Goal: Task Accomplishment & Management: Manage account settings

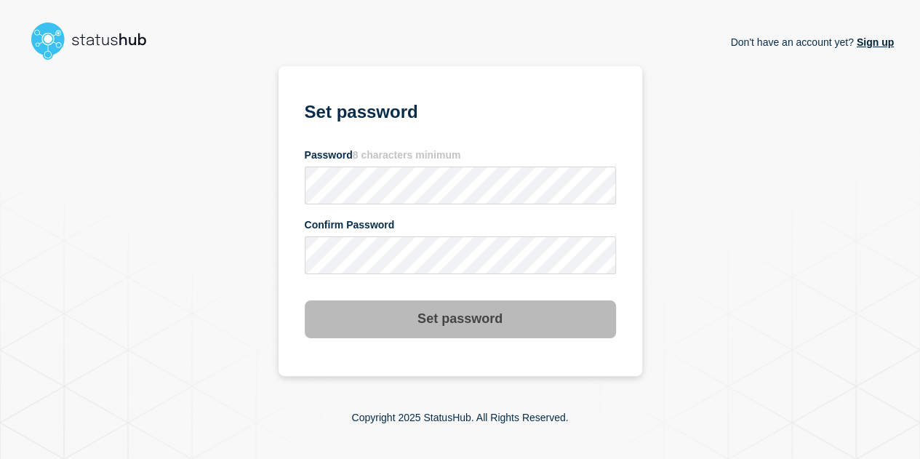
click at [99, 41] on img at bounding box center [95, 40] width 138 height 47
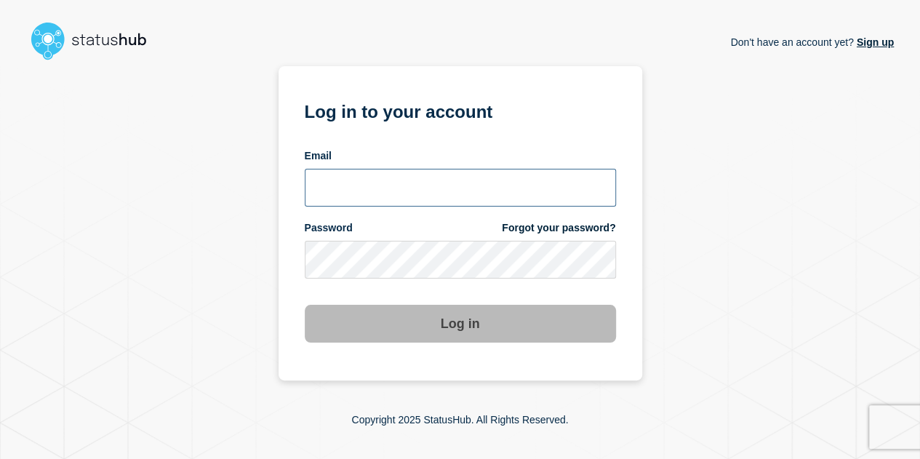
click at [447, 191] on input "email input" at bounding box center [460, 188] width 311 height 38
type input "[PERSON_NAME][EMAIL_ADDRESS][DOMAIN_NAME]"
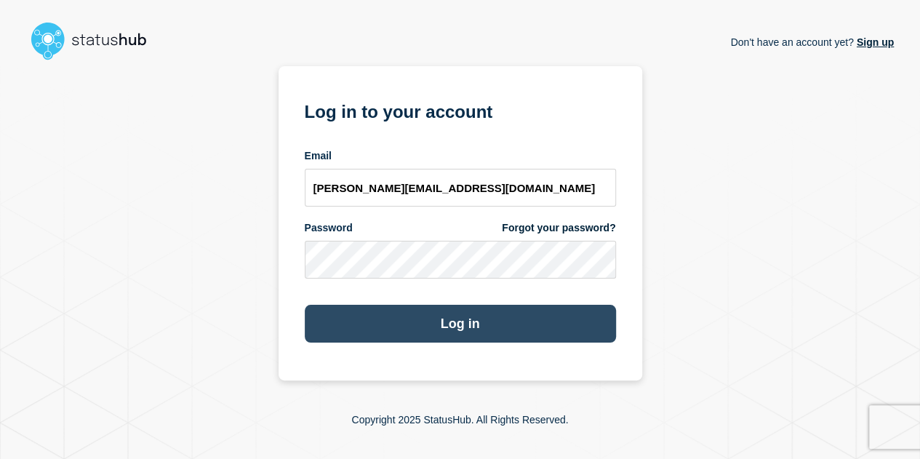
click at [473, 316] on button "Log in" at bounding box center [460, 324] width 311 height 38
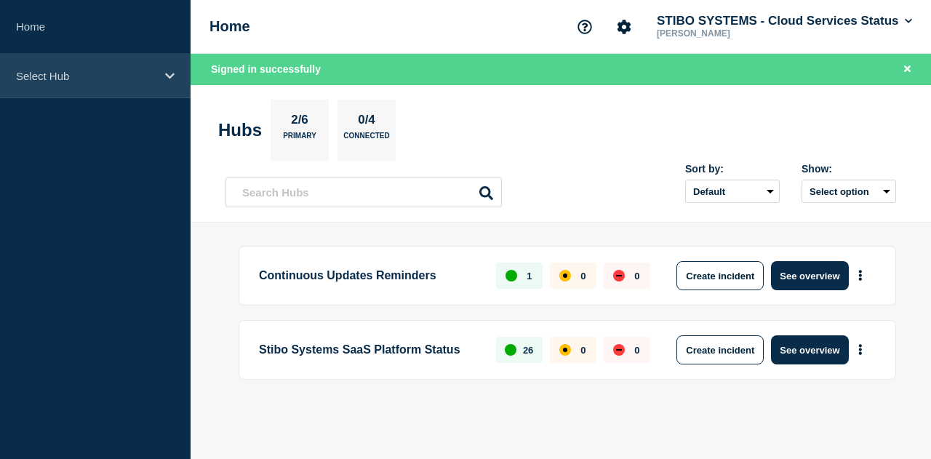
click at [170, 79] on icon at bounding box center [169, 76] width 9 height 11
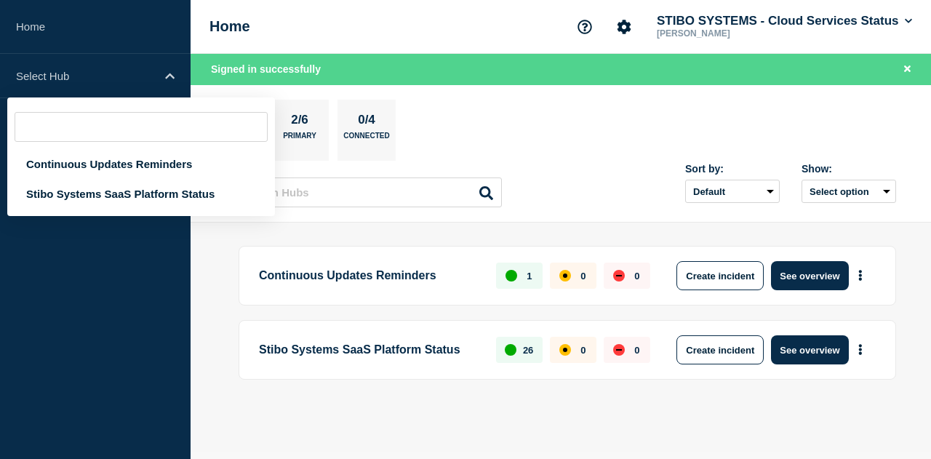
click at [105, 338] on aside "Home Select Hub Continuous Updates Reminders Stibo Systems SaaS Platform Status" at bounding box center [95, 229] width 191 height 459
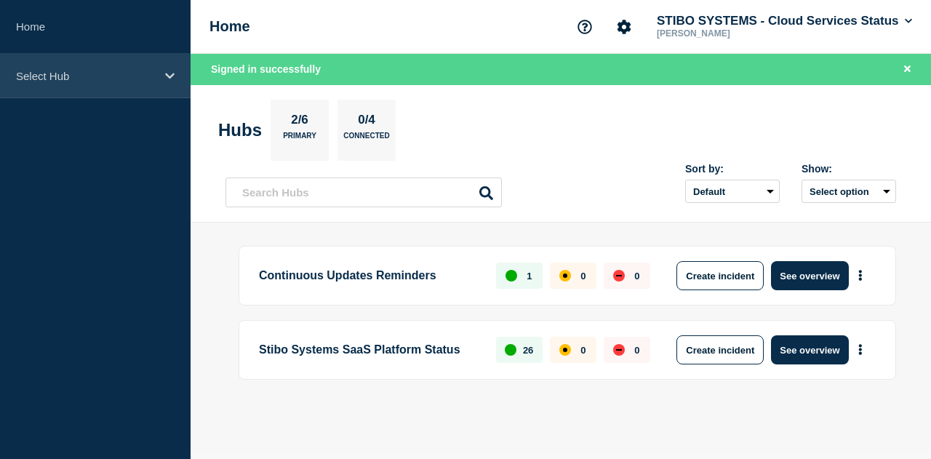
click at [99, 75] on p "Select Hub" at bounding box center [86, 76] width 140 height 12
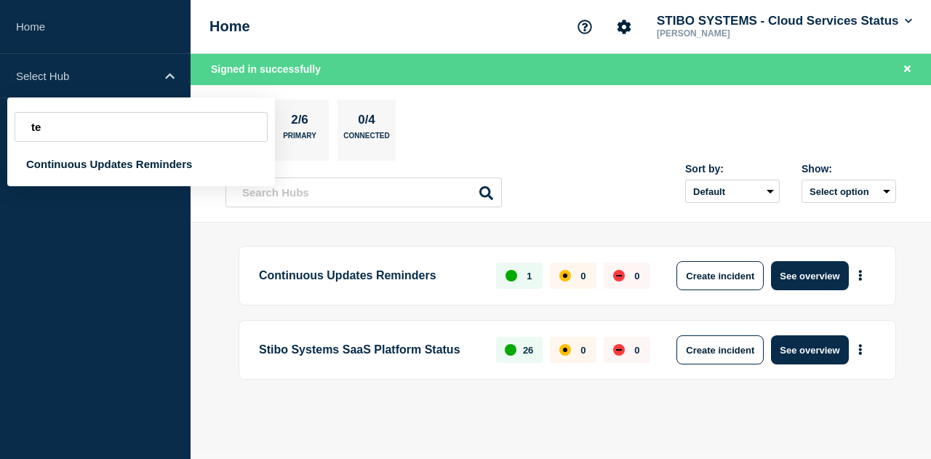
type input "t"
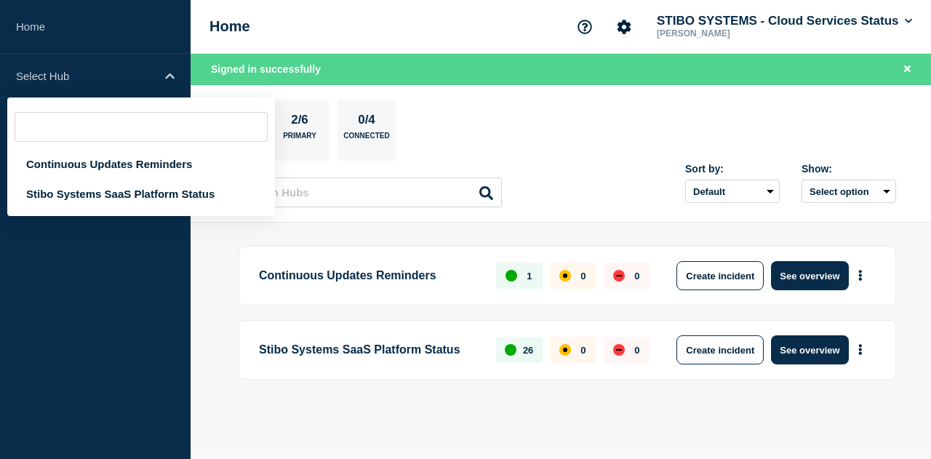
click at [360, 17] on div "Home STIBO SYSTEMS - Cloud Services Status Tony Thomas" at bounding box center [561, 27] width 741 height 54
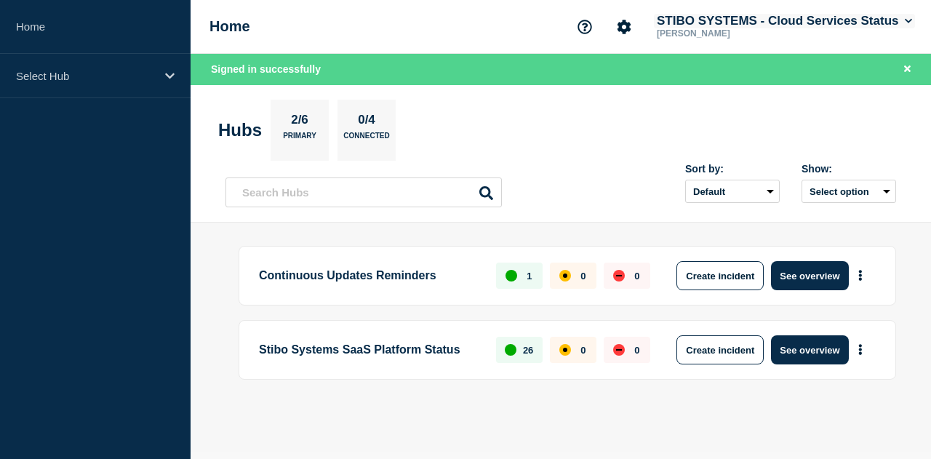
click at [909, 17] on icon at bounding box center [909, 21] width 8 height 9
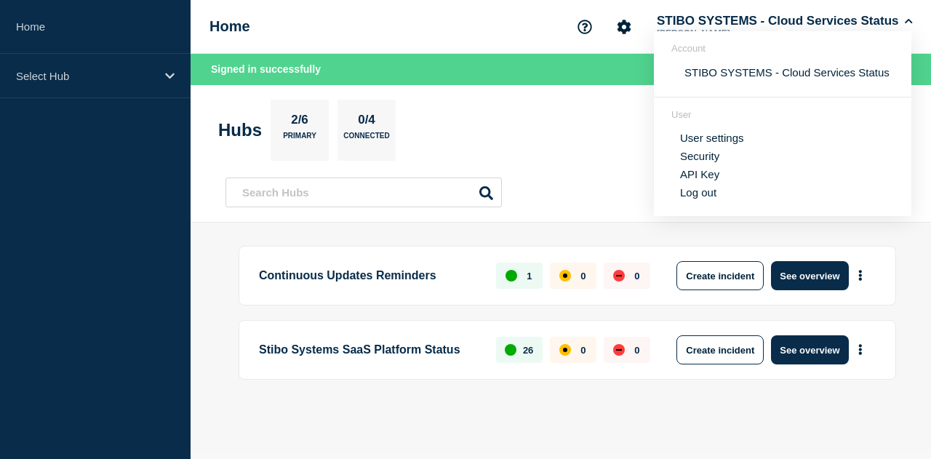
click at [517, 109] on section "Hubs 2/6 Primary 0/4 Connected" at bounding box center [560, 130] width 685 height 61
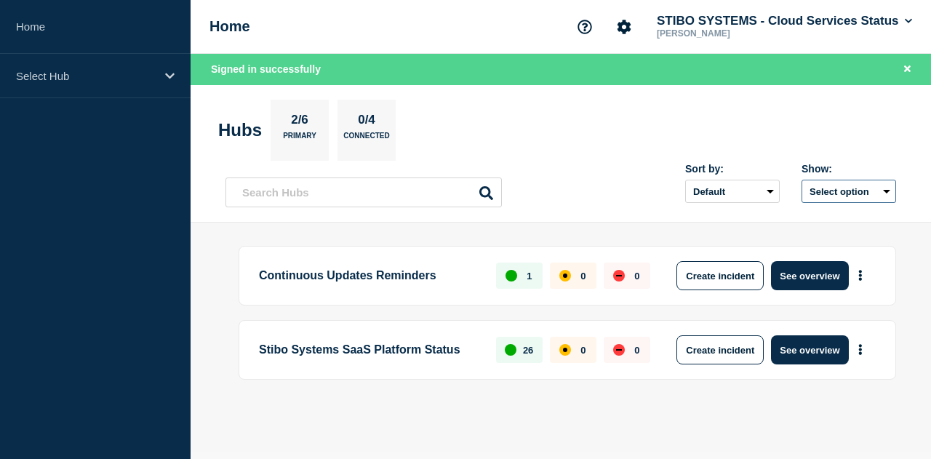
click at [841, 186] on button "Select option" at bounding box center [849, 191] width 95 height 23
drag, startPoint x: 635, startPoint y: 159, endPoint x: 749, endPoint y: 244, distance: 142.9
click at [635, 159] on section "Hubs 2/6 Primary 0/4 Connected" at bounding box center [560, 130] width 685 height 61
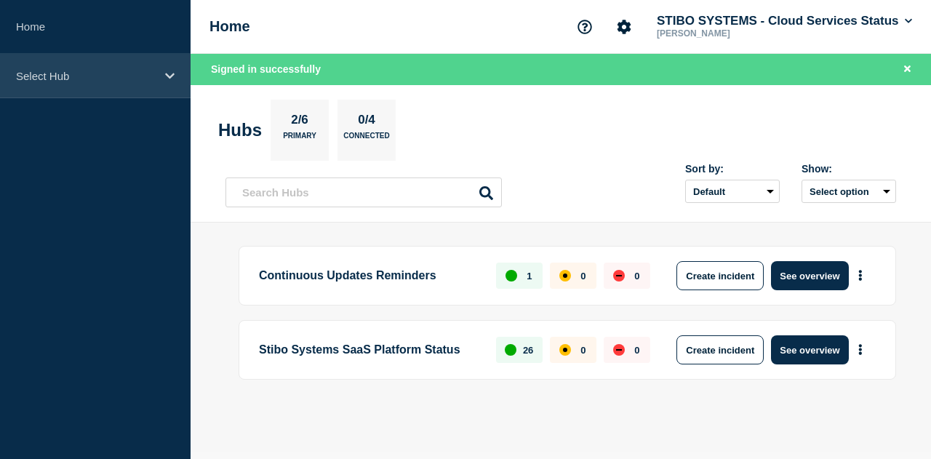
click at [89, 84] on div "Select Hub" at bounding box center [95, 76] width 191 height 44
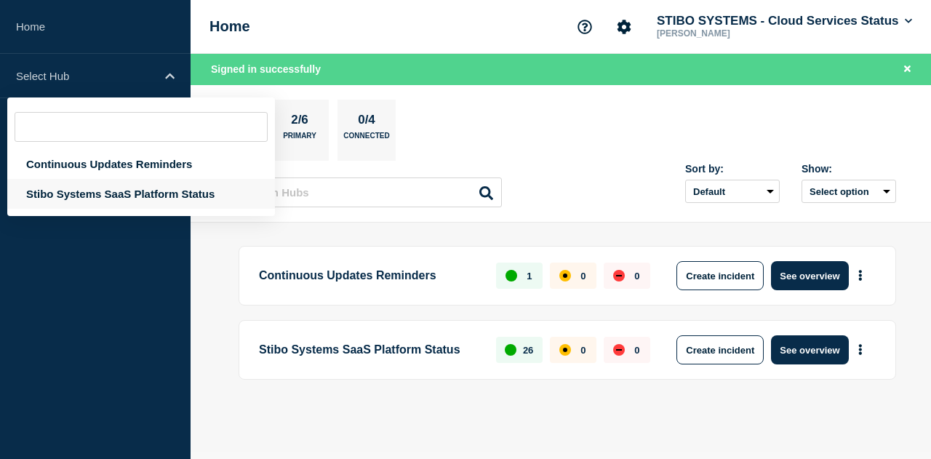
click at [94, 186] on div "Stibo Systems SaaS Platform Status" at bounding box center [141, 194] width 268 height 30
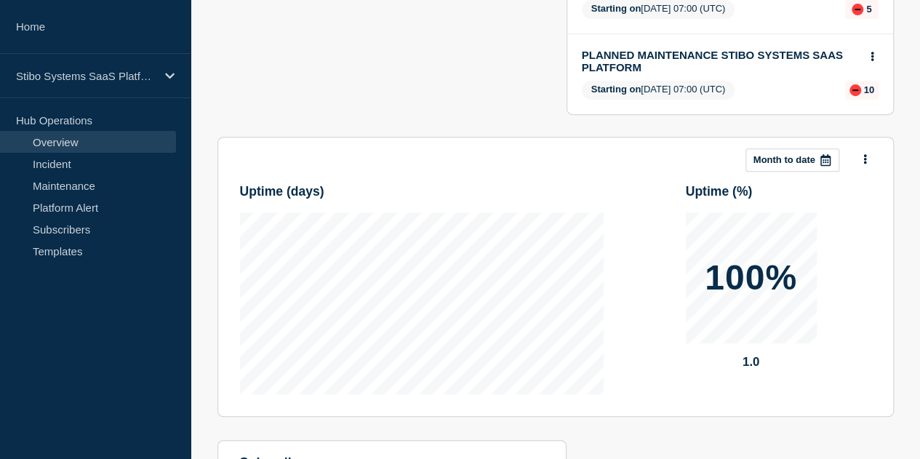
scroll to position [291, 0]
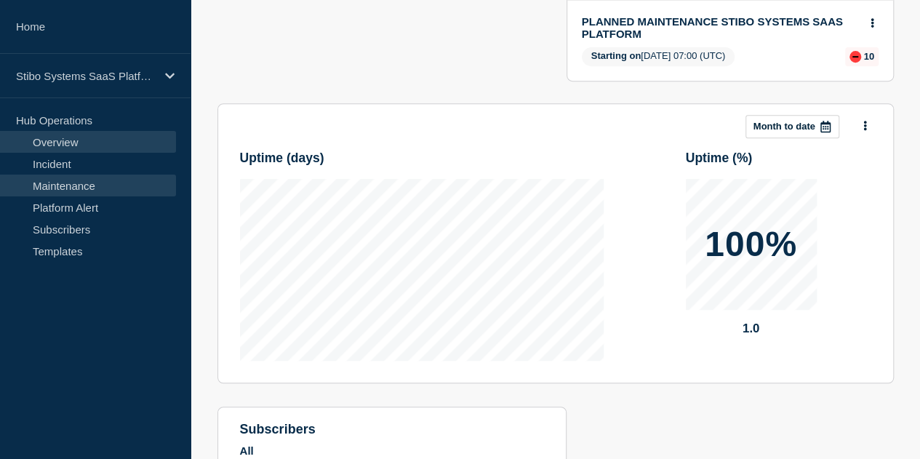
click at [96, 186] on link "Maintenance" at bounding box center [88, 186] width 176 height 22
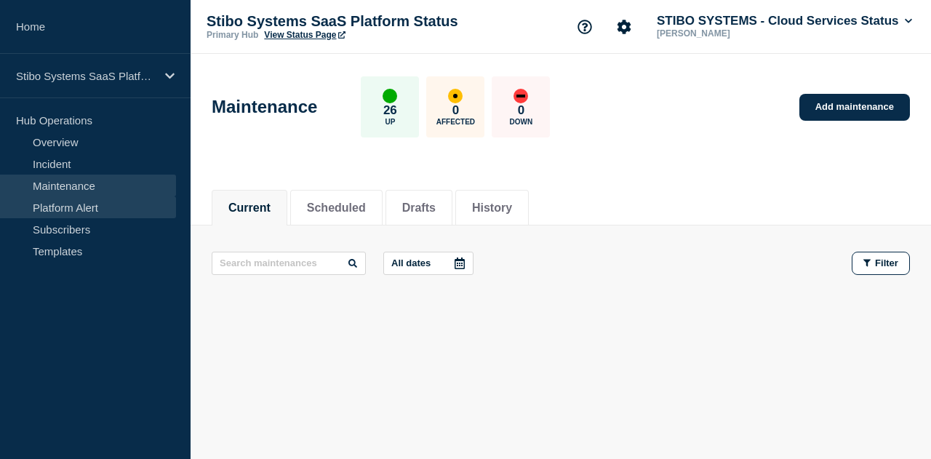
click at [100, 203] on link "Platform Alert" at bounding box center [88, 207] width 176 height 22
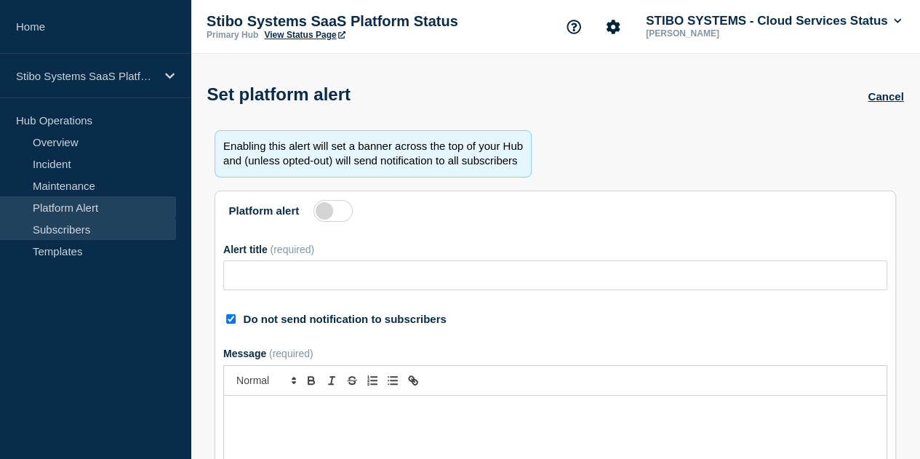
type input "TLS 1.3 Is Now Supported – TLS 1.2 Support Ending by June 25, 2025"
checkbox input "true"
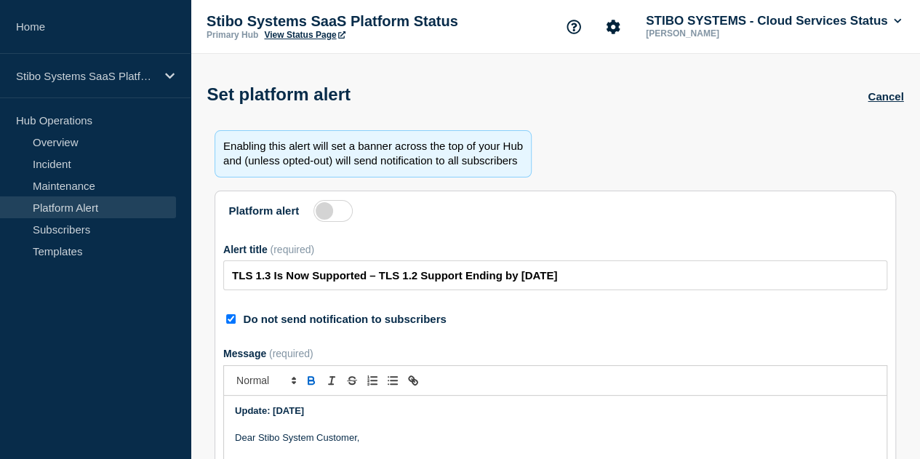
click at [665, 146] on div "Enabling this alert will set a banner across the top of your Hub and (unless op…" at bounding box center [556, 375] width 699 height 501
click at [81, 255] on link "Templates" at bounding box center [88, 251] width 176 height 22
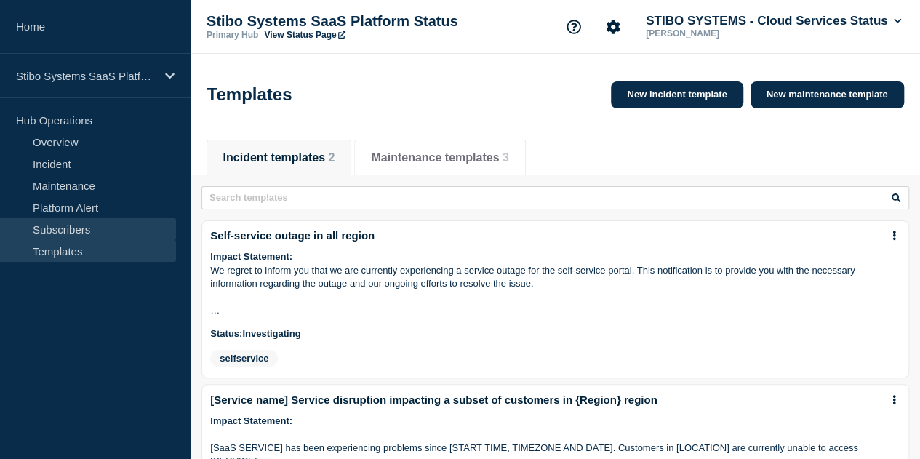
click at [90, 227] on link "Subscribers" at bounding box center [88, 229] width 176 height 22
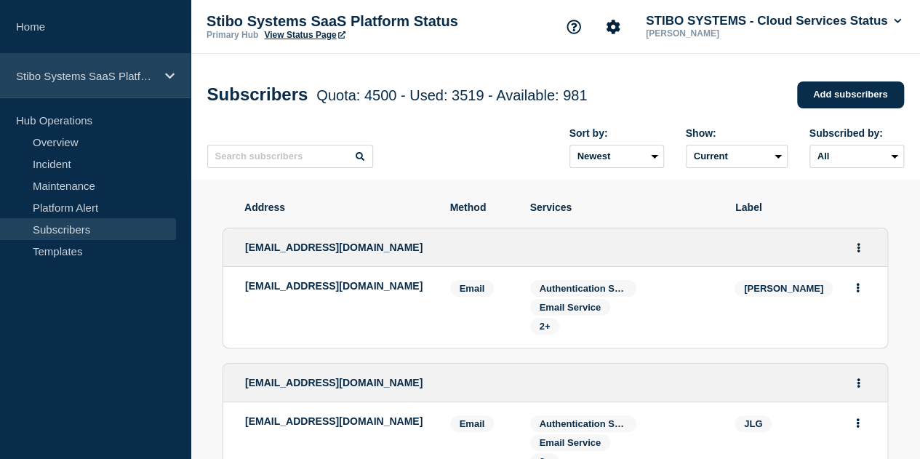
click at [80, 72] on p "Stibo Systems SaaS Platform Status" at bounding box center [86, 76] width 140 height 12
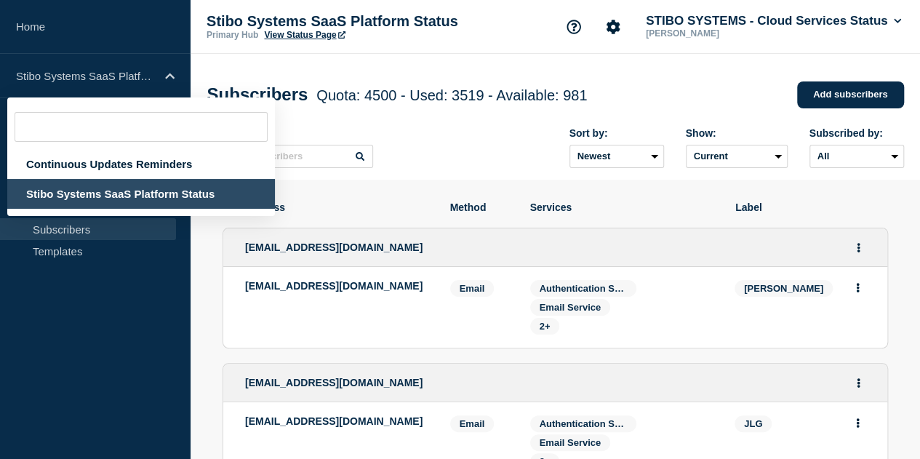
click at [63, 287] on aside "Home Stibo Systems SaaS Platform Status Continuous Updates Reminders Stibo Syst…" at bounding box center [95, 229] width 191 height 459
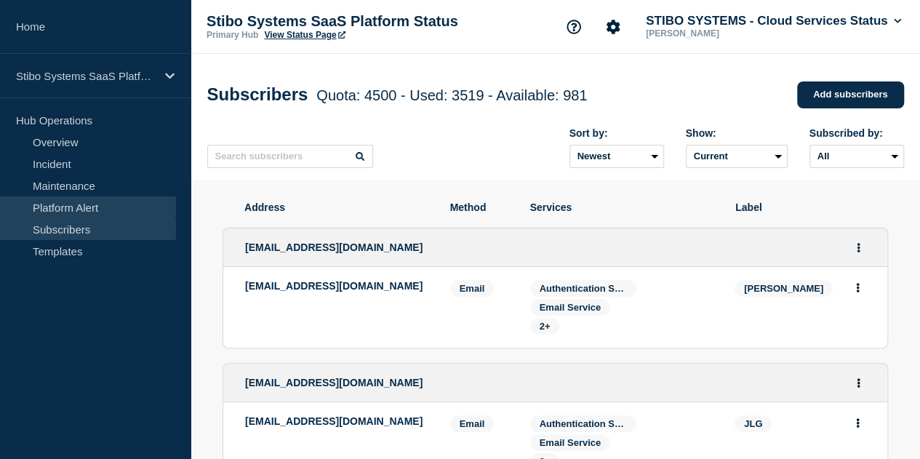
click at [74, 208] on link "Platform Alert" at bounding box center [88, 207] width 176 height 22
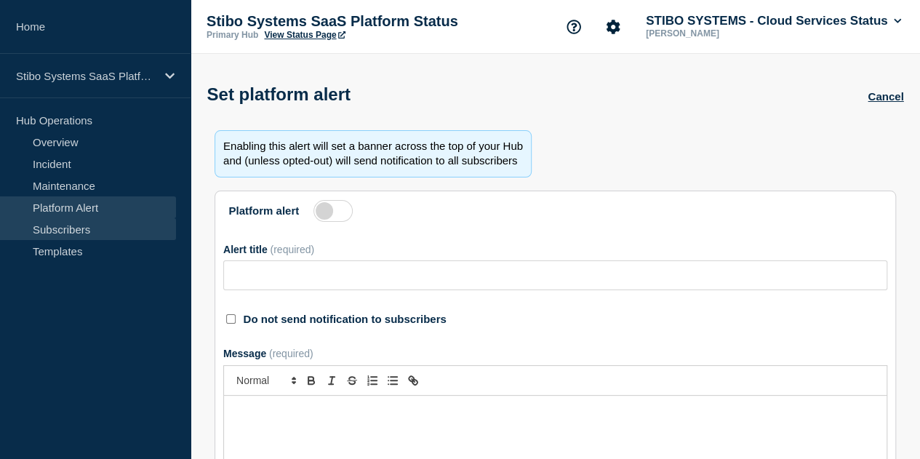
click at [71, 228] on link "Subscribers" at bounding box center [88, 229] width 176 height 22
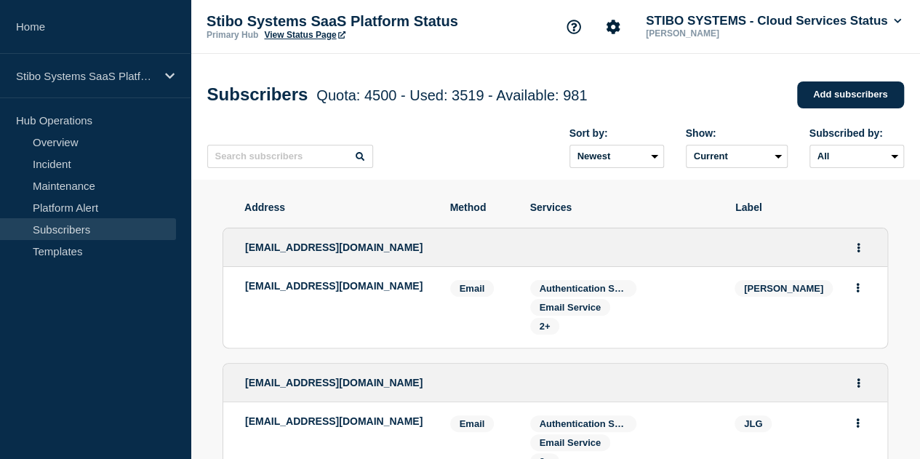
click at [739, 76] on div "Subscribers Quota: 4500 - Used: 3519 - Available: 981 Quota Used Available 4500…" at bounding box center [555, 95] width 697 height 44
click at [891, 25] on button "STIBO SYSTEMS - Cloud Services Status" at bounding box center [773, 21] width 261 height 15
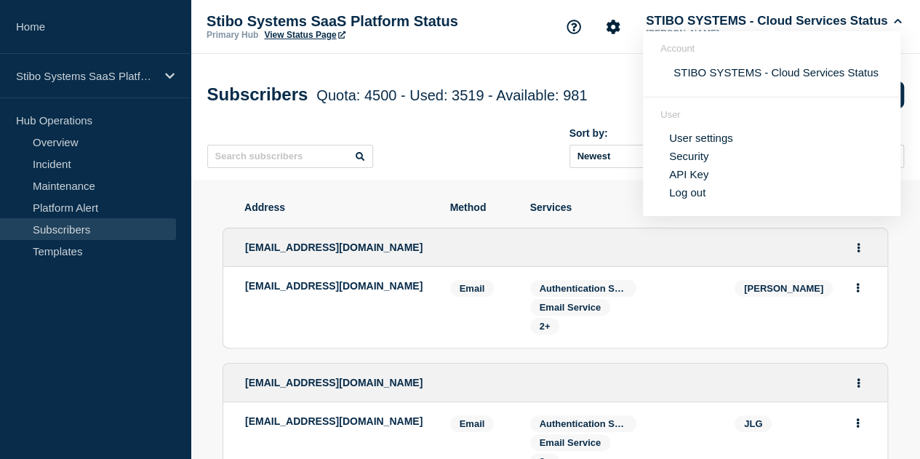
click at [536, 55] on div "Subscribers Quota: 4500 - Used: 3519 - Available: 981 Quota Used Available 4500…" at bounding box center [556, 117] width 730 height 126
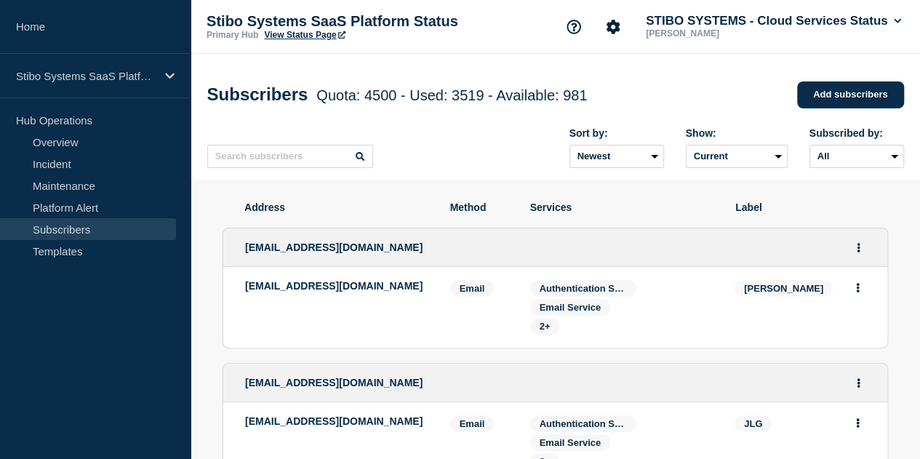
click at [72, 231] on link "Subscribers" at bounding box center [88, 229] width 176 height 22
click at [75, 203] on link "Platform Alert" at bounding box center [88, 207] width 176 height 22
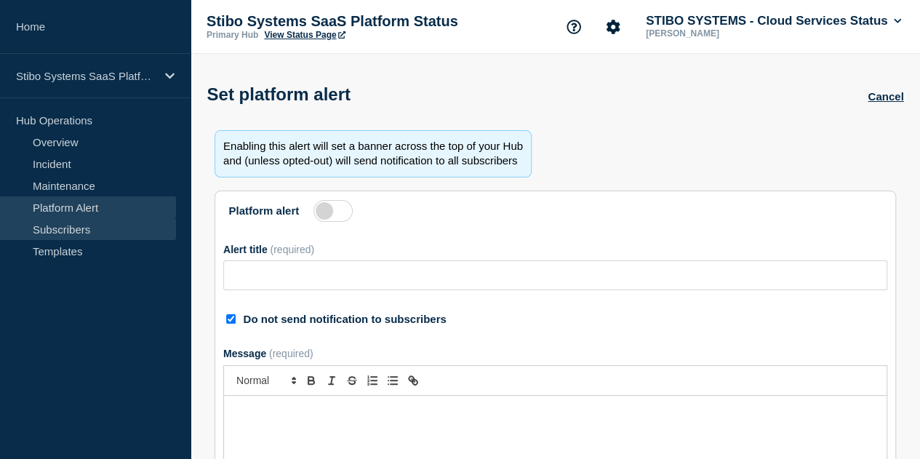
type input "TLS 1.3 Is Now Supported – TLS 1.2 Support Ending by June 25, 2025"
checkbox input "true"
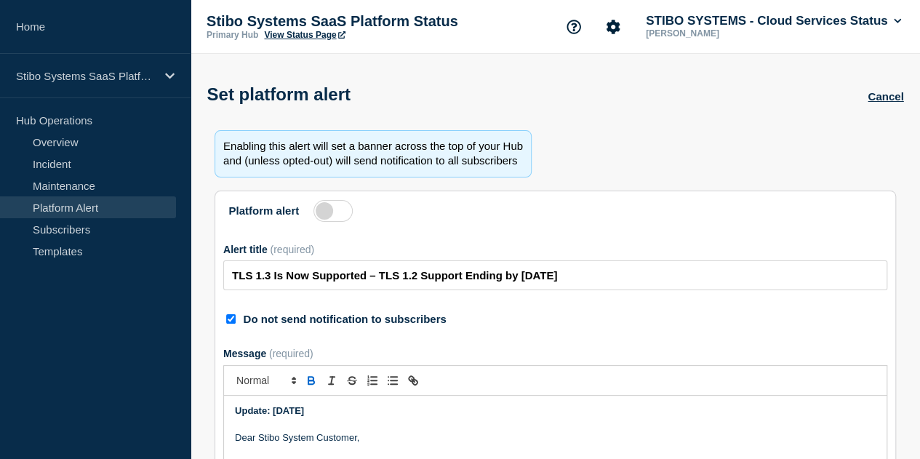
click at [90, 208] on link "Platform Alert" at bounding box center [88, 207] width 176 height 22
click at [86, 224] on link "Subscribers" at bounding box center [88, 229] width 176 height 22
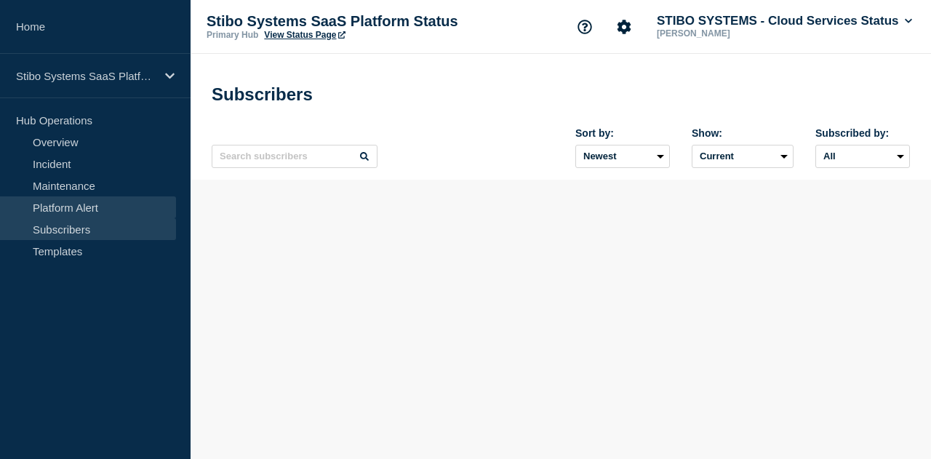
click at [96, 207] on link "Platform Alert" at bounding box center [88, 207] width 176 height 22
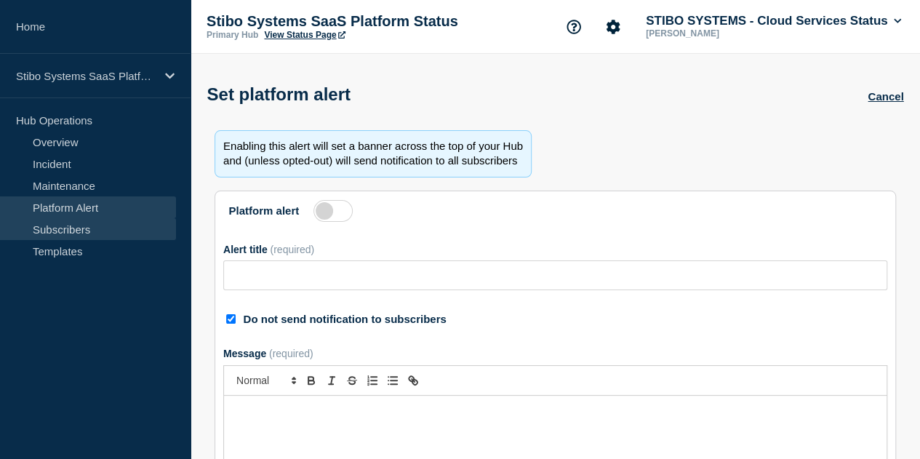
type input "TLS 1.3 Is Now Supported – TLS 1.2 Support Ending by June 25, 2025"
checkbox input "true"
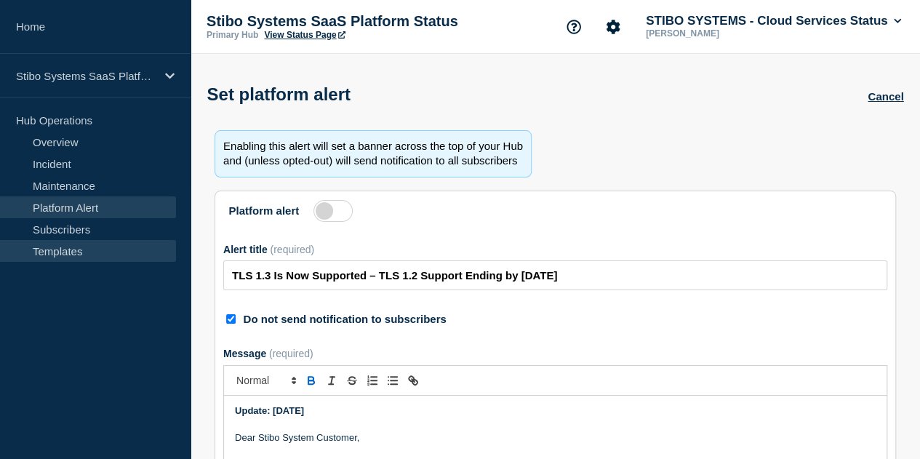
click at [106, 248] on link "Templates" at bounding box center [88, 251] width 176 height 22
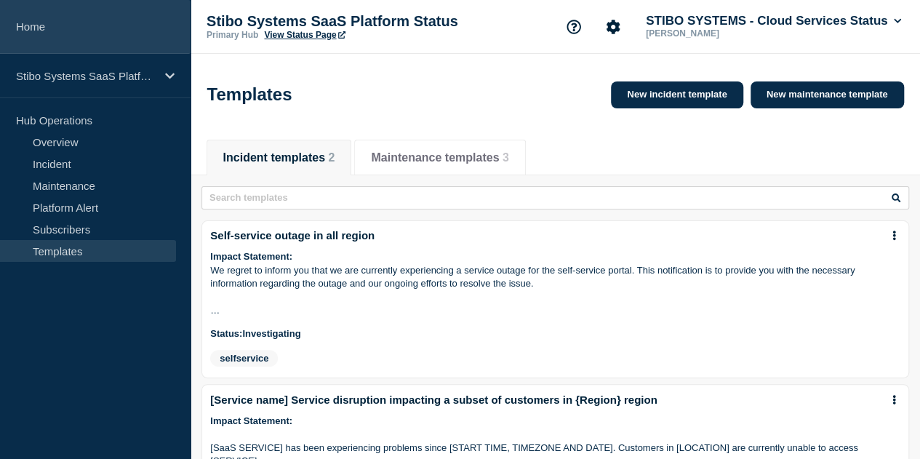
click at [46, 28] on link "Home" at bounding box center [95, 27] width 191 height 54
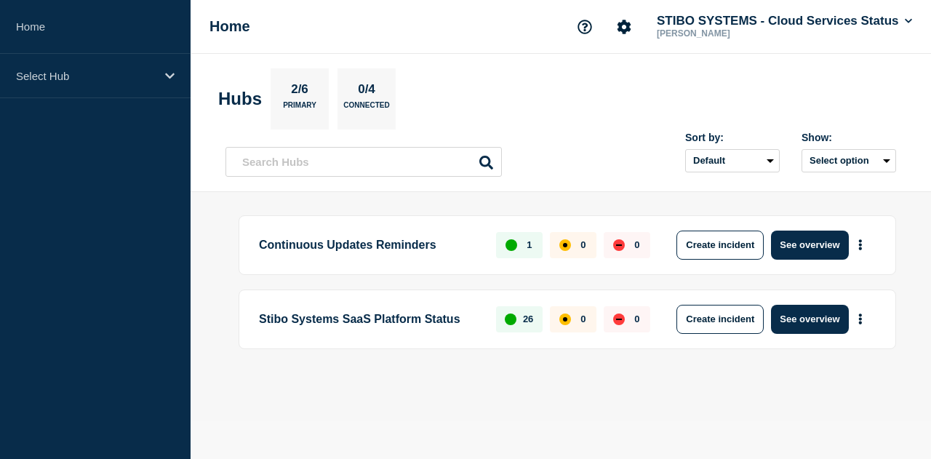
click at [295, 88] on p "2/6" at bounding box center [300, 91] width 28 height 19
click at [856, 17] on button "STIBO SYSTEMS - Cloud Services Status" at bounding box center [784, 21] width 261 height 15
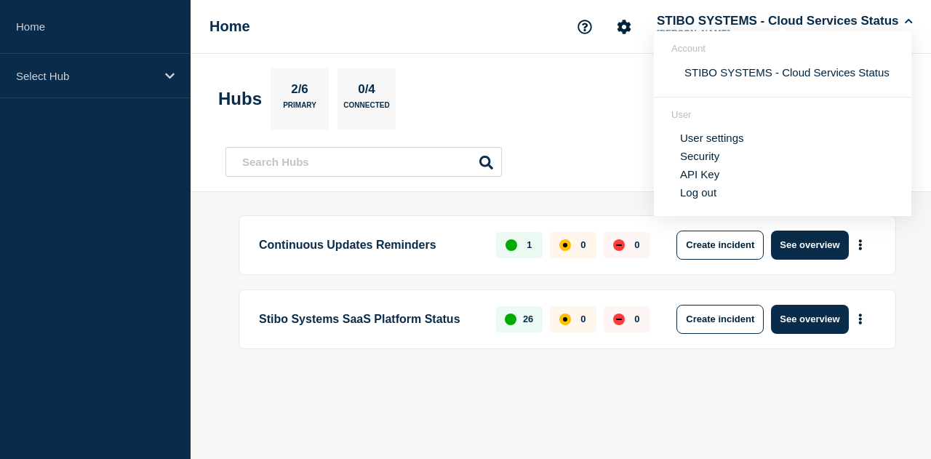
click at [729, 142] on link "User settings" at bounding box center [712, 138] width 64 height 12
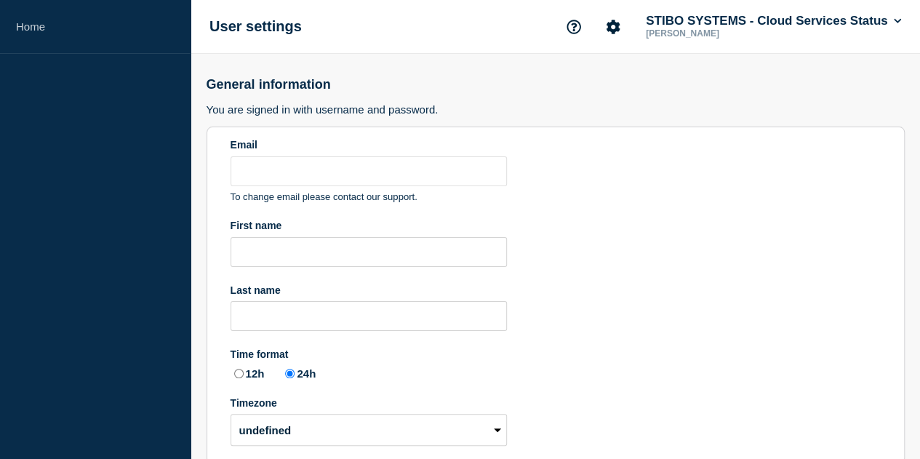
type input "[PERSON_NAME][EMAIL_ADDRESS][DOMAIN_NAME]"
type input "Tony"
type input "Thomas"
radio input "true"
select select "hub"
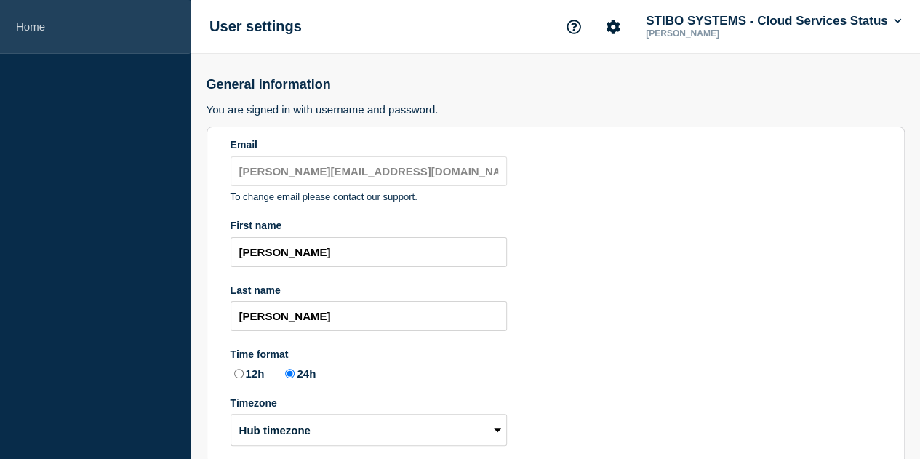
click at [16, 25] on link "Home" at bounding box center [95, 27] width 191 height 54
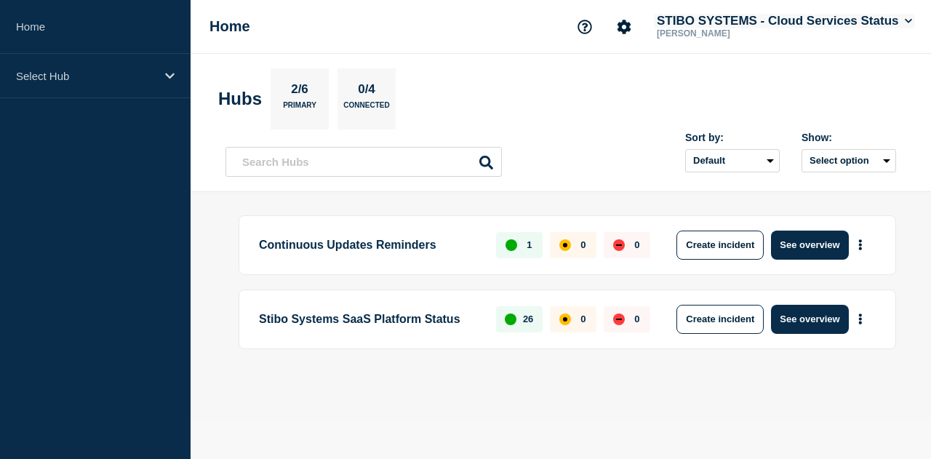
click at [767, 19] on button "STIBO SYSTEMS - Cloud Services Status" at bounding box center [784, 21] width 261 height 15
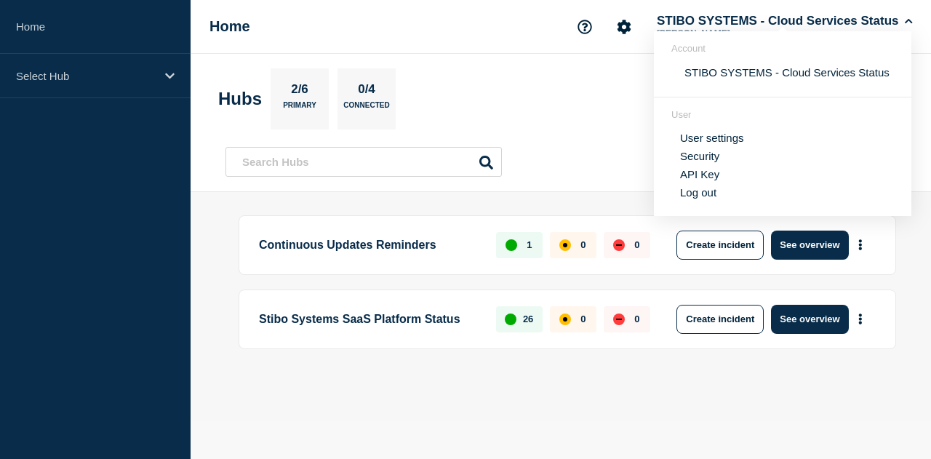
click at [712, 154] on link "Security" at bounding box center [699, 156] width 39 height 12
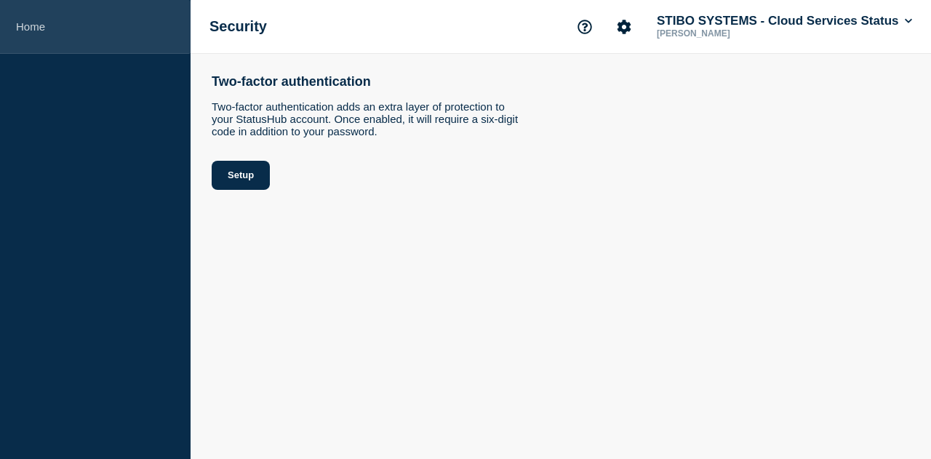
click at [44, 30] on link "Home" at bounding box center [95, 27] width 191 height 54
